Goal: Transaction & Acquisition: Subscribe to service/newsletter

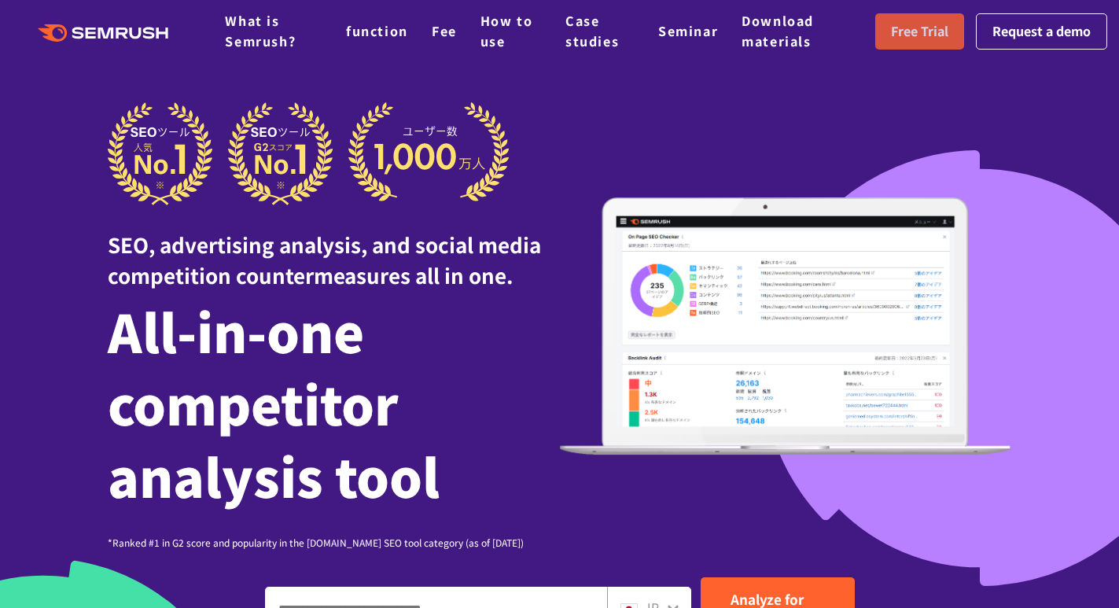
click at [922, 37] on font "Free Trial" at bounding box center [919, 30] width 57 height 19
click at [370, 34] on font "function" at bounding box center [377, 30] width 62 height 19
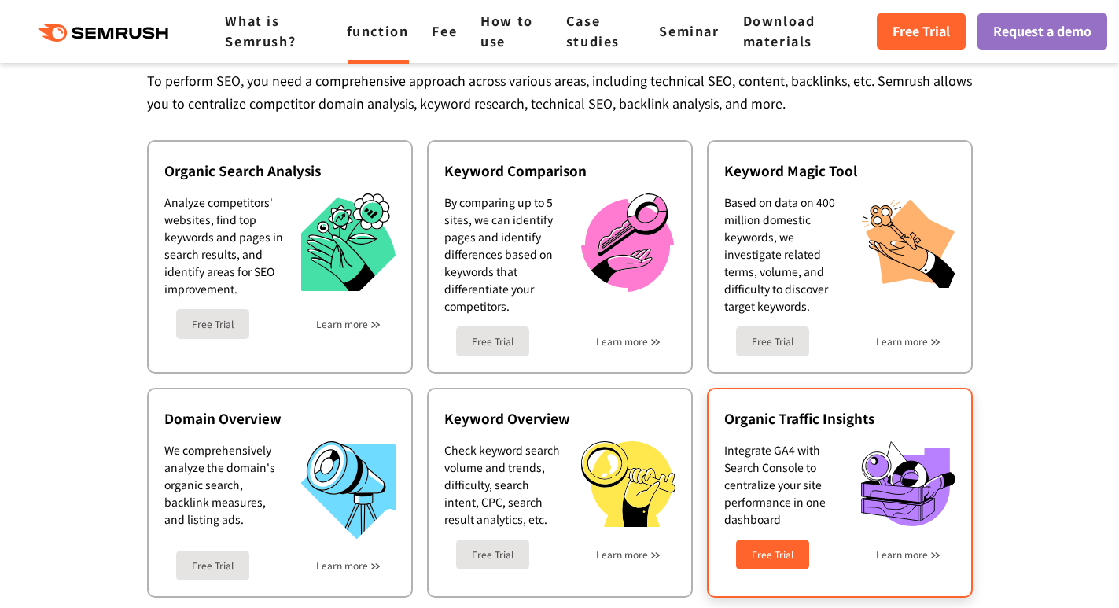
scroll to position [393, 0]
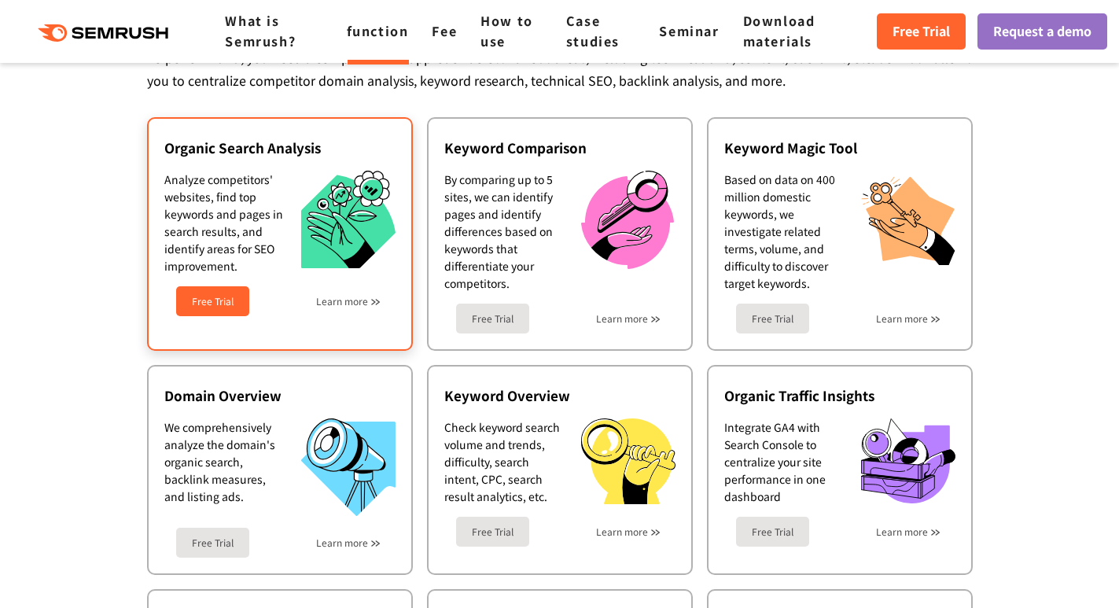
click at [205, 296] on font "Free Trial" at bounding box center [213, 300] width 42 height 13
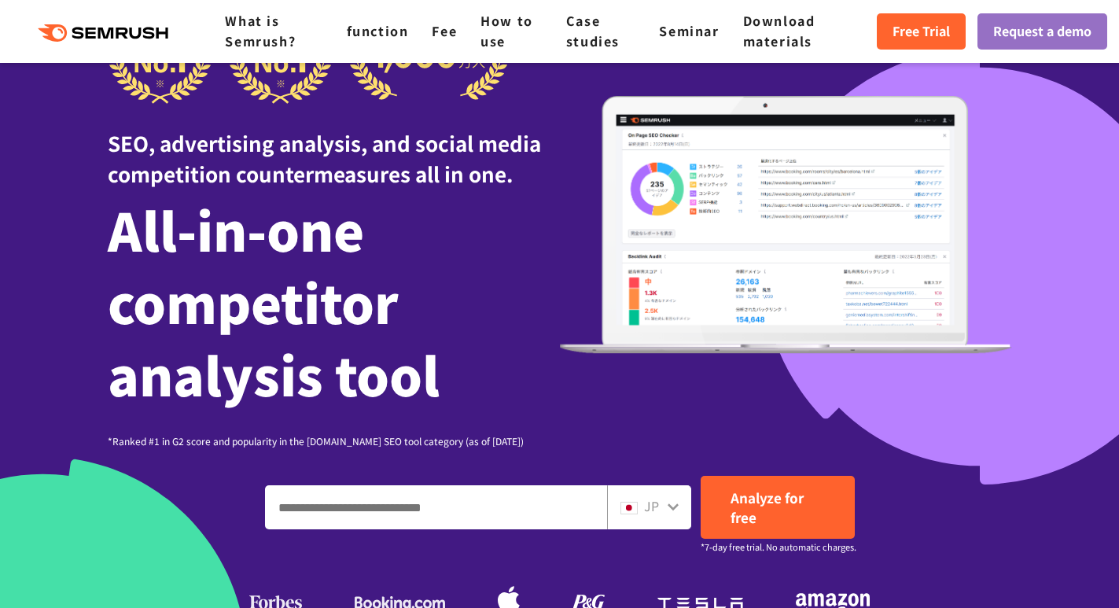
scroll to position [236, 0]
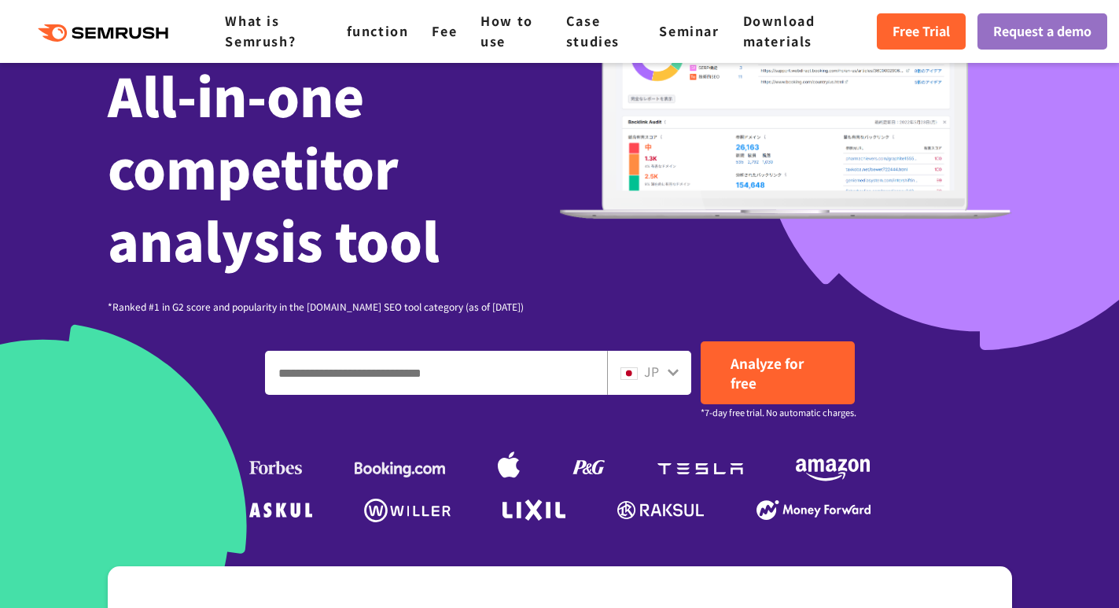
click at [349, 364] on input "Enter a domain, keyword or URL" at bounding box center [436, 373] width 340 height 42
type input "**********"
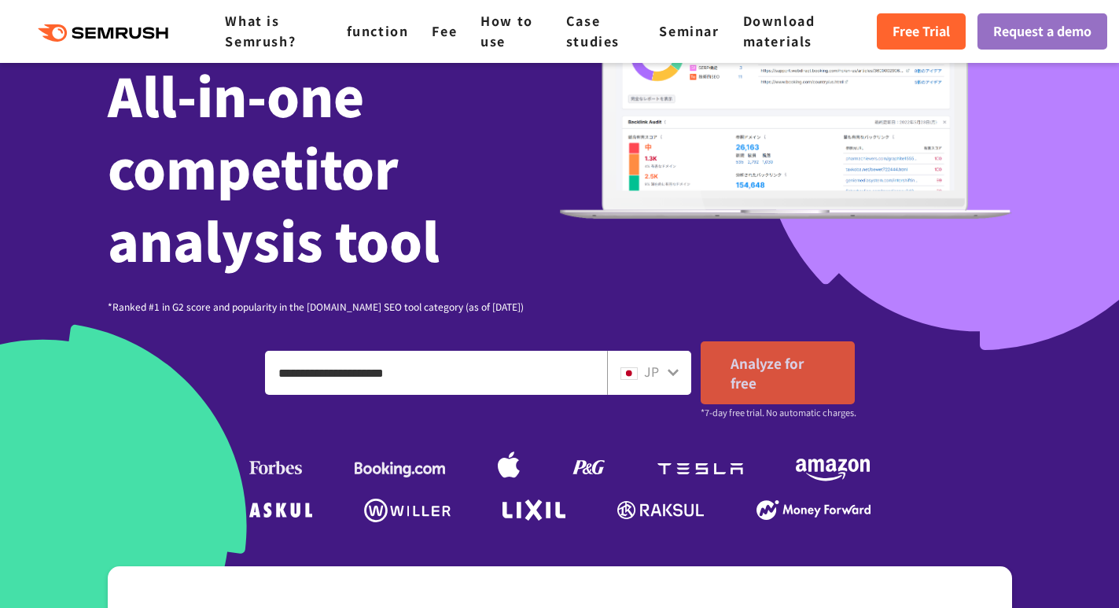
click at [801, 364] on font "Analyze for free" at bounding box center [767, 372] width 73 height 39
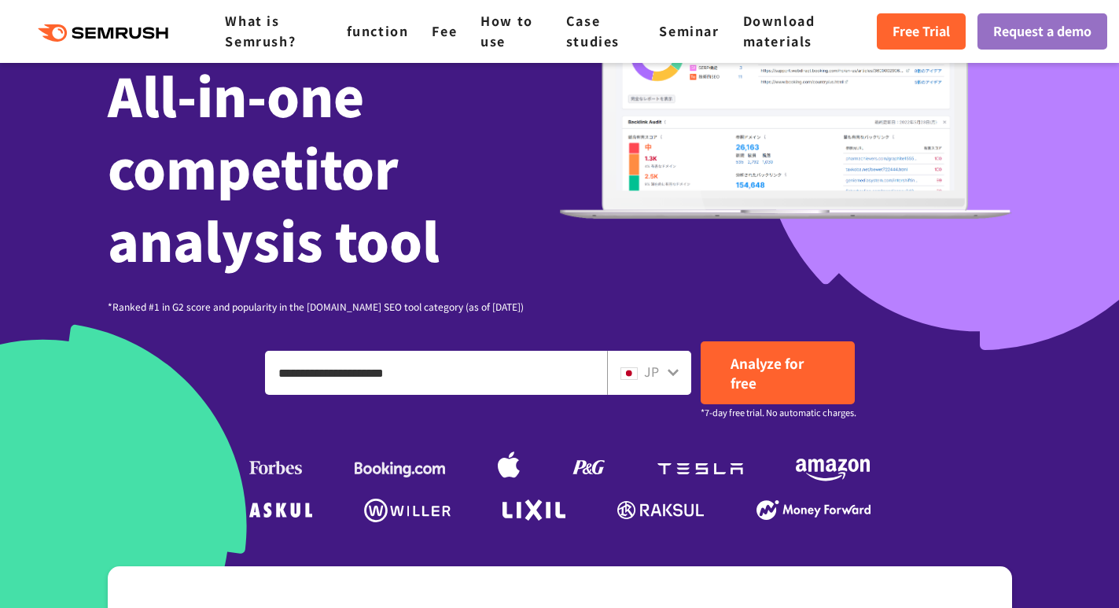
click at [672, 370] on icon at bounding box center [673, 372] width 13 height 13
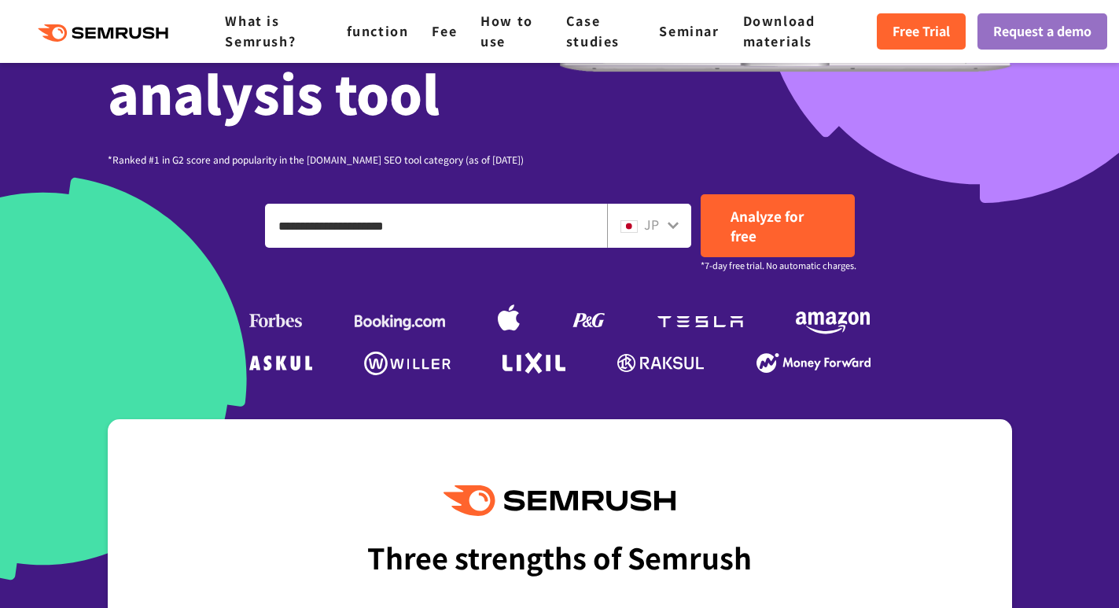
scroll to position [393, 0]
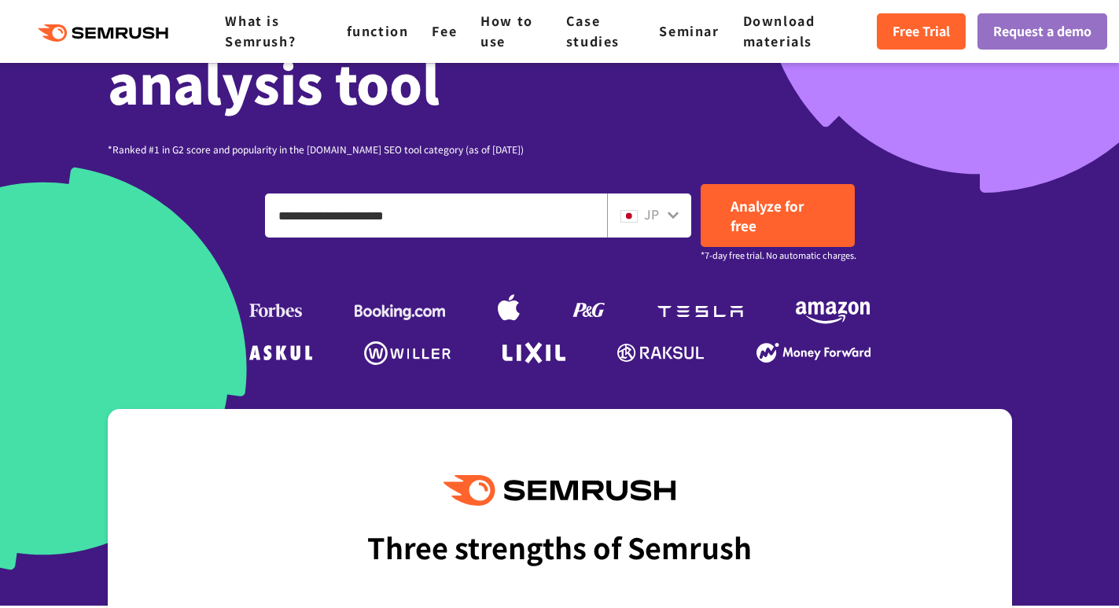
click at [674, 213] on icon at bounding box center [673, 214] width 13 height 13
click at [644, 212] on font "JP" at bounding box center [651, 213] width 15 height 19
click at [672, 214] on icon at bounding box center [673, 214] width 13 height 13
click at [650, 217] on font "JP" at bounding box center [651, 213] width 15 height 19
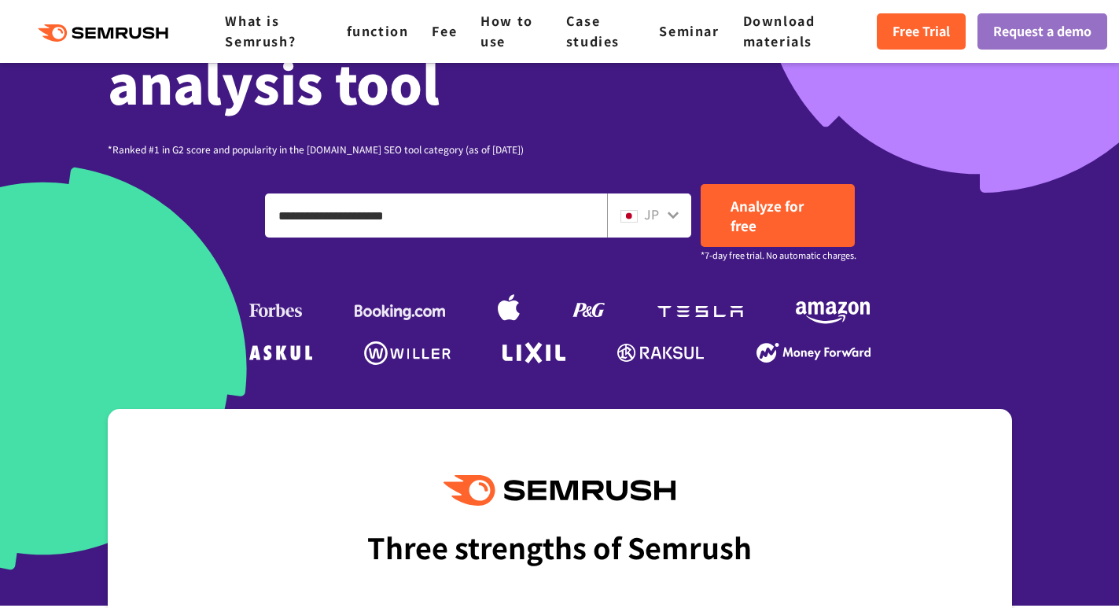
click at [639, 217] on div "JP" at bounding box center [645, 214] width 50 height 20
click at [639, 215] on div "JP" at bounding box center [645, 214] width 50 height 20
click at [671, 215] on icon at bounding box center [673, 215] width 11 height 7
click at [637, 217] on img at bounding box center [628, 216] width 17 height 13
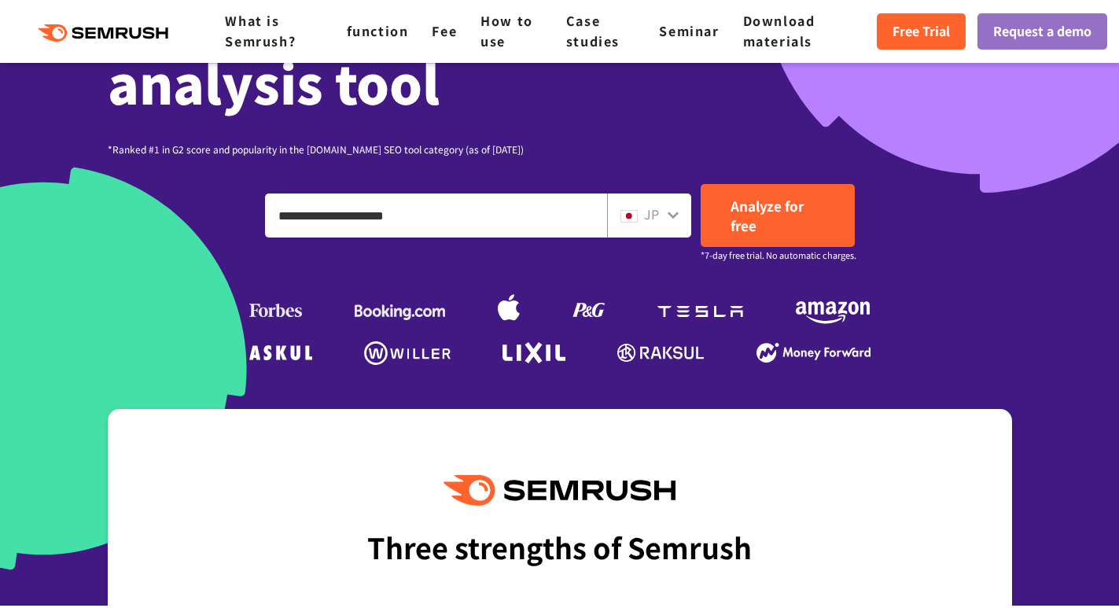
click at [637, 217] on img at bounding box center [628, 216] width 17 height 13
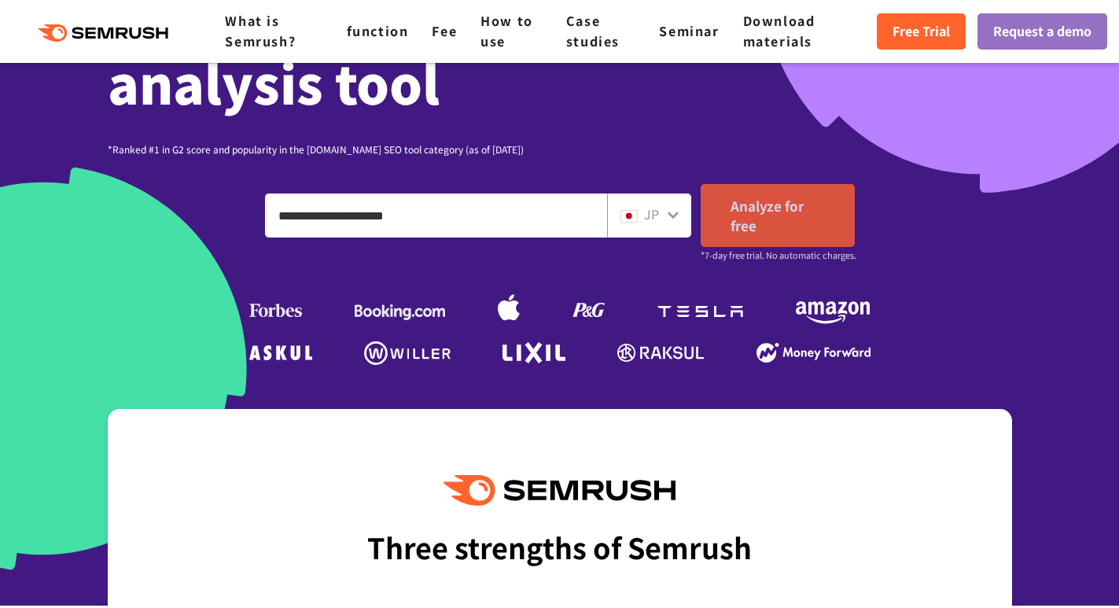
click at [770, 220] on link "Analyze for free" at bounding box center [778, 215] width 154 height 63
